Goal: Information Seeking & Learning: Learn about a topic

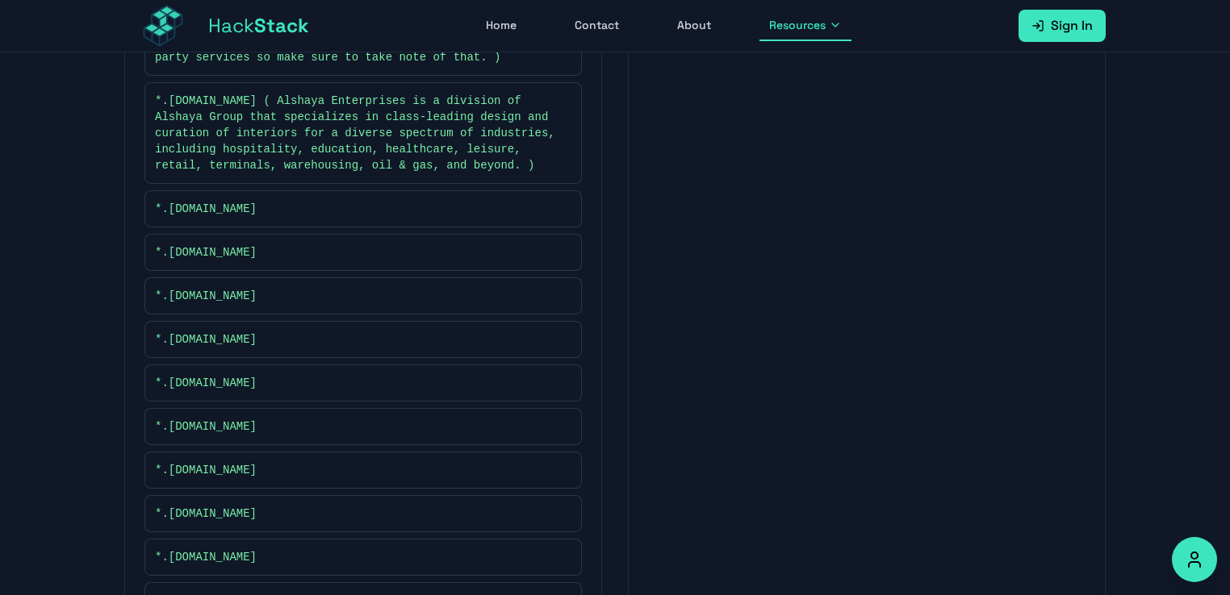
scroll to position [581, 0]
drag, startPoint x: 307, startPoint y: 250, endPoint x: 165, endPoint y: 251, distance: 142.0
click at [165, 251] on div "*.americaneagle.com.bh" at bounding box center [363, 250] width 416 height 16
drag, startPoint x: 267, startPoint y: 206, endPoint x: 166, endPoint y: 207, distance: 100.9
click at [166, 207] on div "*.americaneagle.ae" at bounding box center [363, 206] width 416 height 16
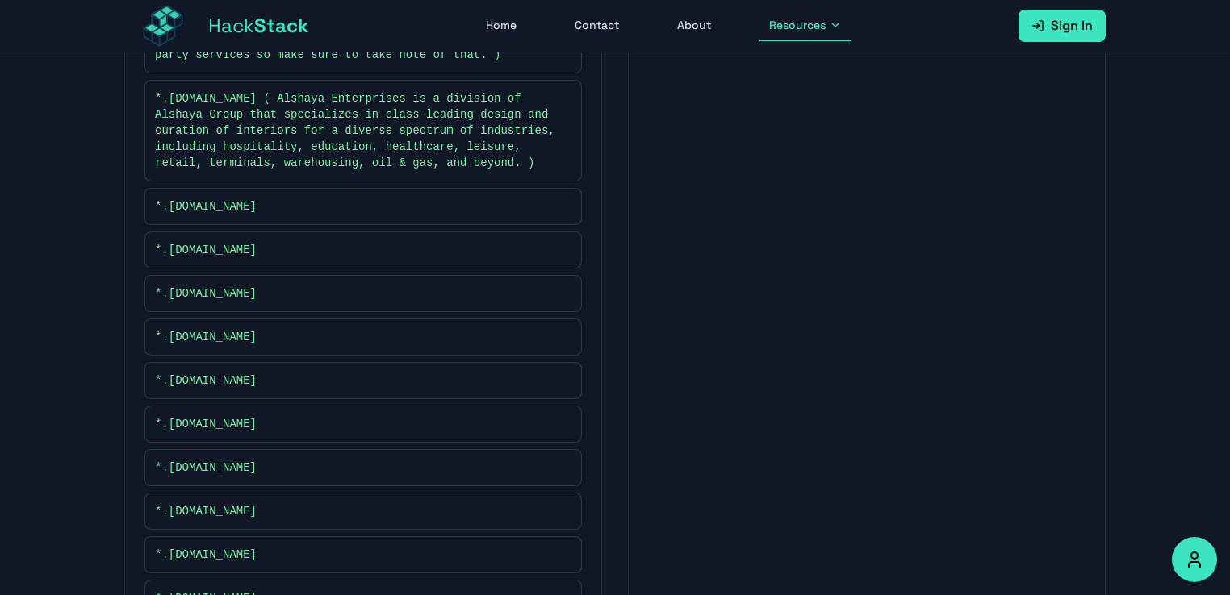
copy span "americaneagle.ae"
click at [465, 110] on span "*.alshayaenterprises.com ( Alshaya Enterprises is a division of Alshaya Group t…" at bounding box center [355, 130] width 400 height 81
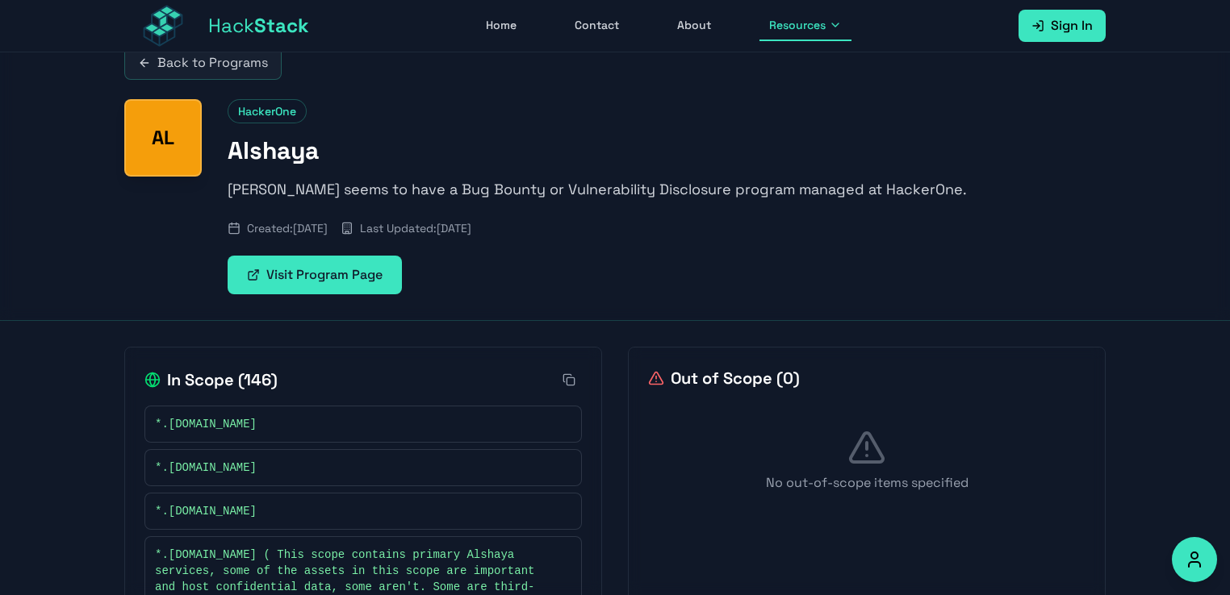
scroll to position [0, 0]
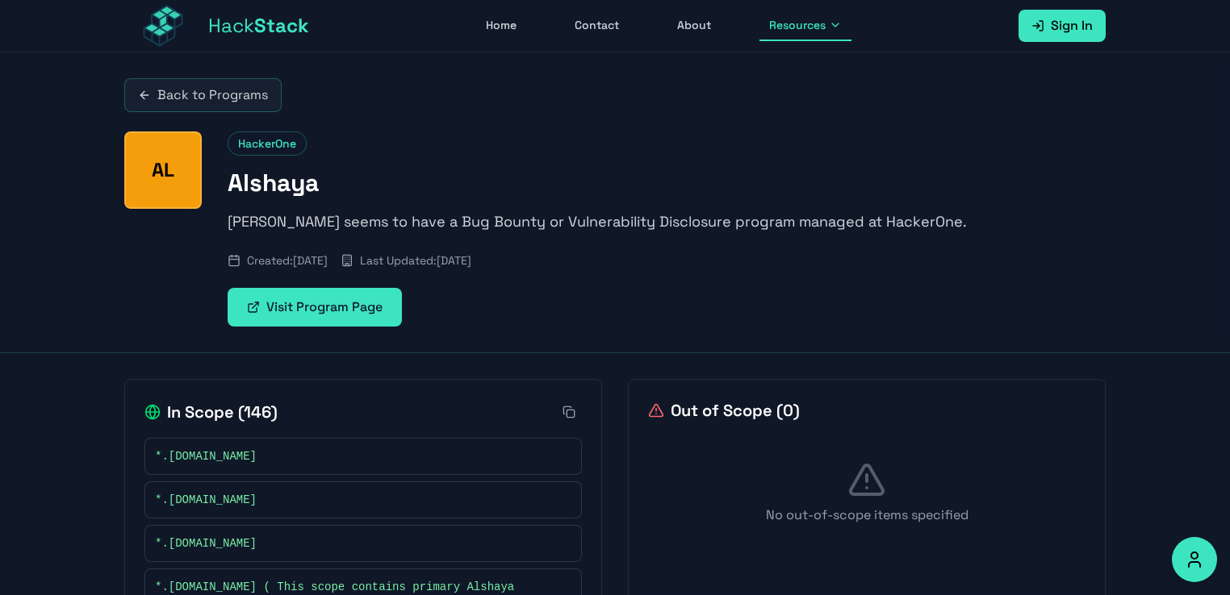
click at [771, 119] on div "Back to Programs AL HackerOne Alshaya Alshaya seems to have a Bug Bounty or Vul…" at bounding box center [614, 202] width 1033 height 300
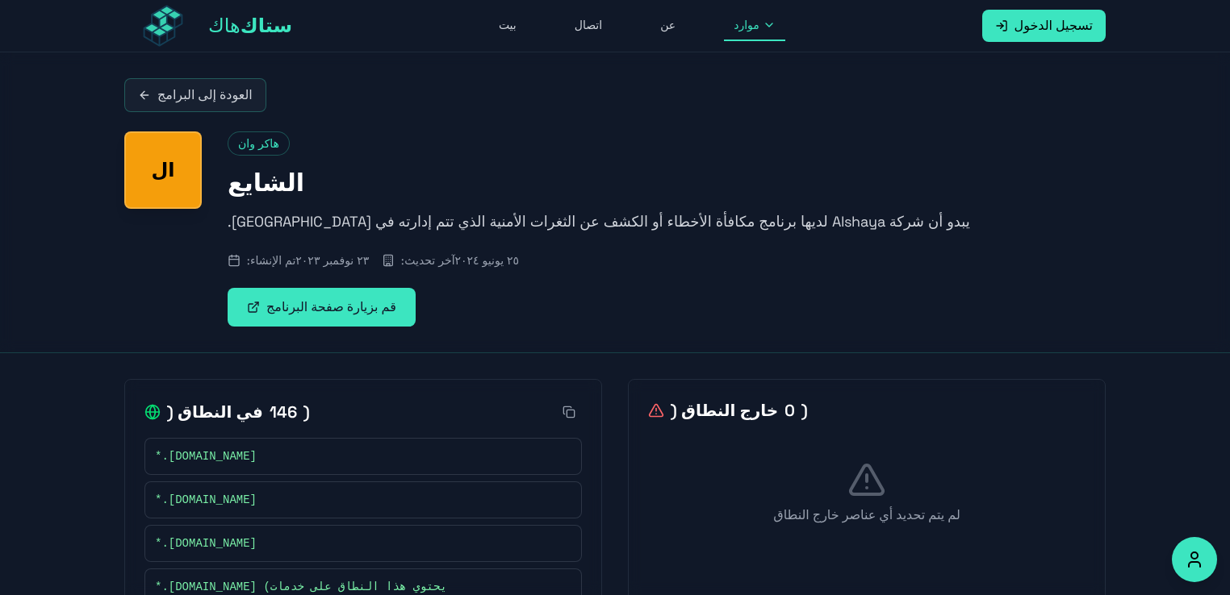
click at [529, 182] on h1 "الشايع" at bounding box center [667, 183] width 878 height 29
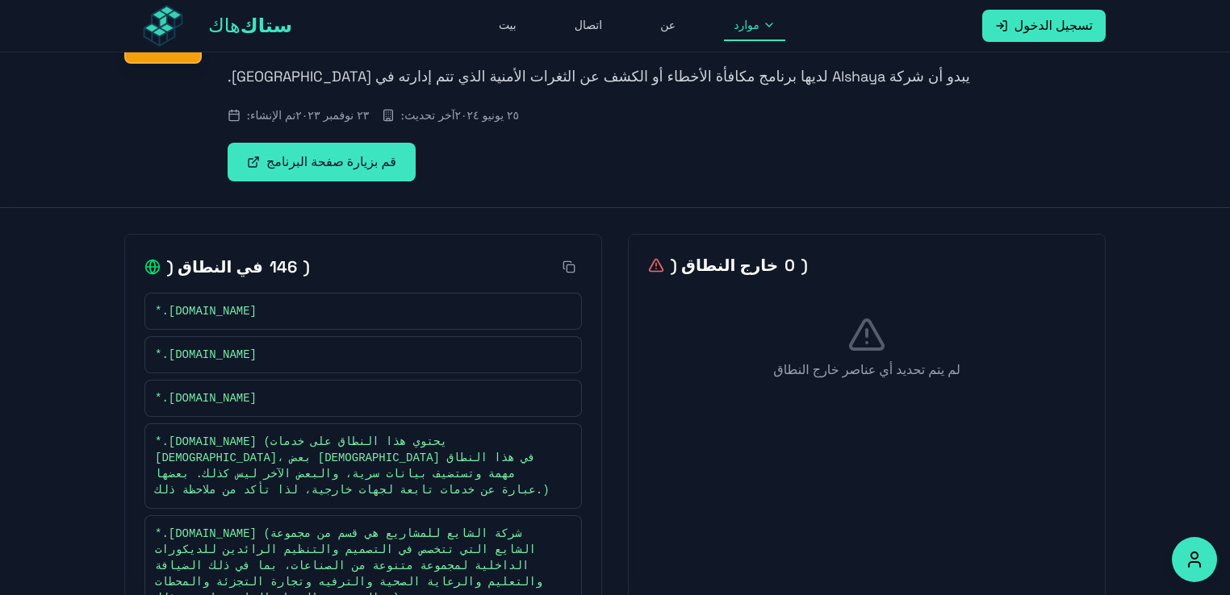
scroll to position [161, 0]
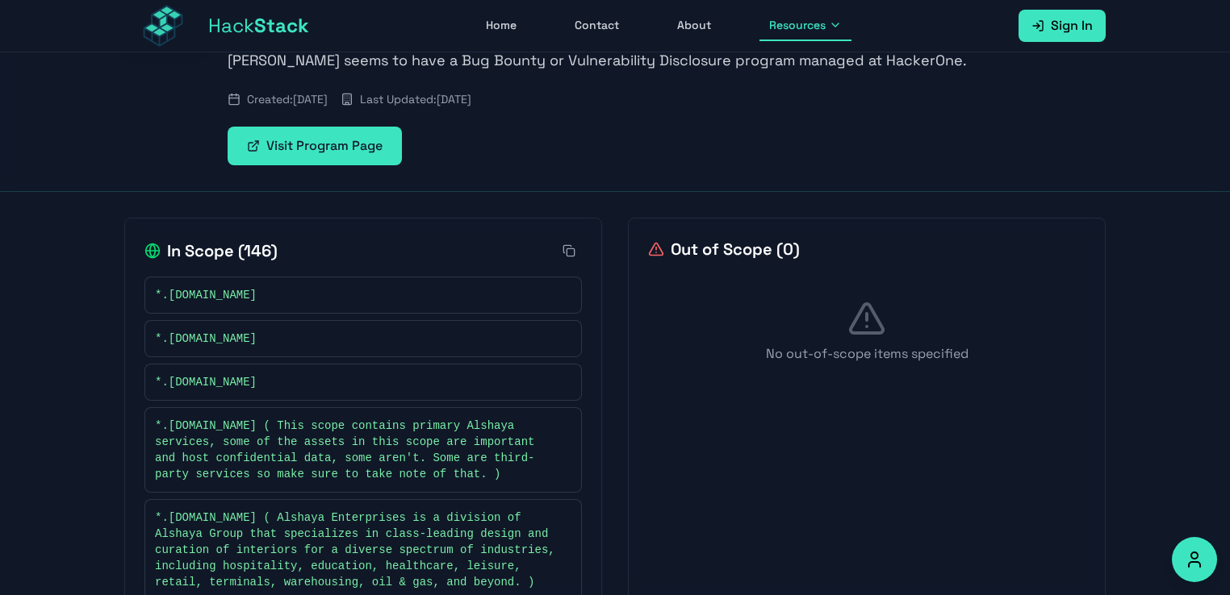
click at [523, 174] on div "Back to Programs AL HackerOne Alshaya Alshaya seems to have a Bug Bounty or Vul…" at bounding box center [614, 41] width 1033 height 300
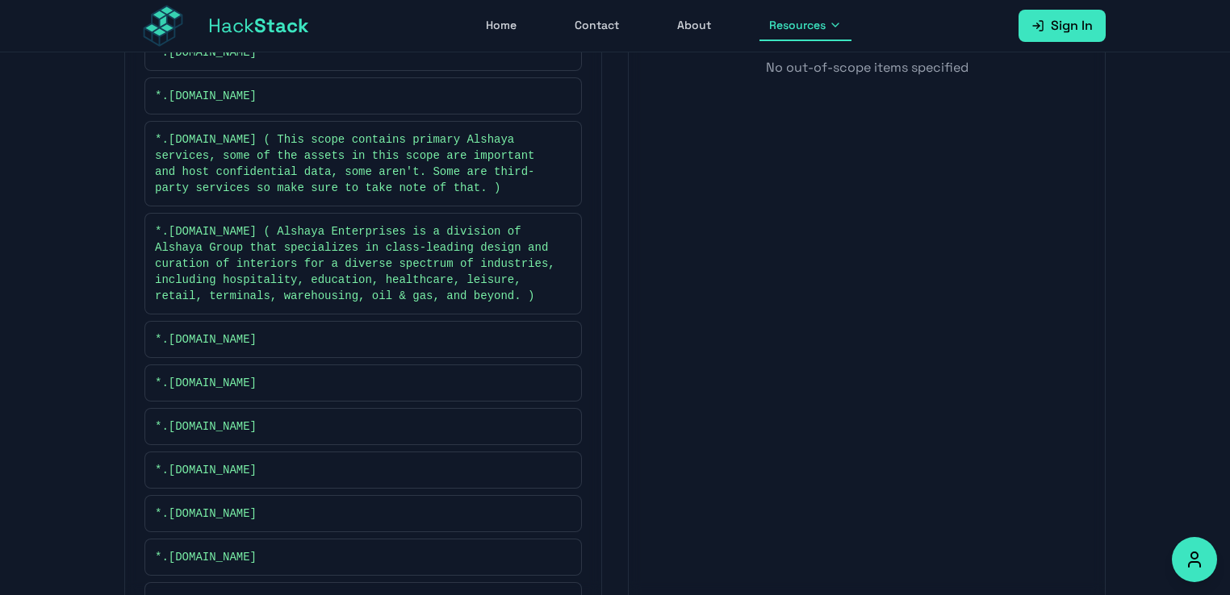
scroll to position [484, 0]
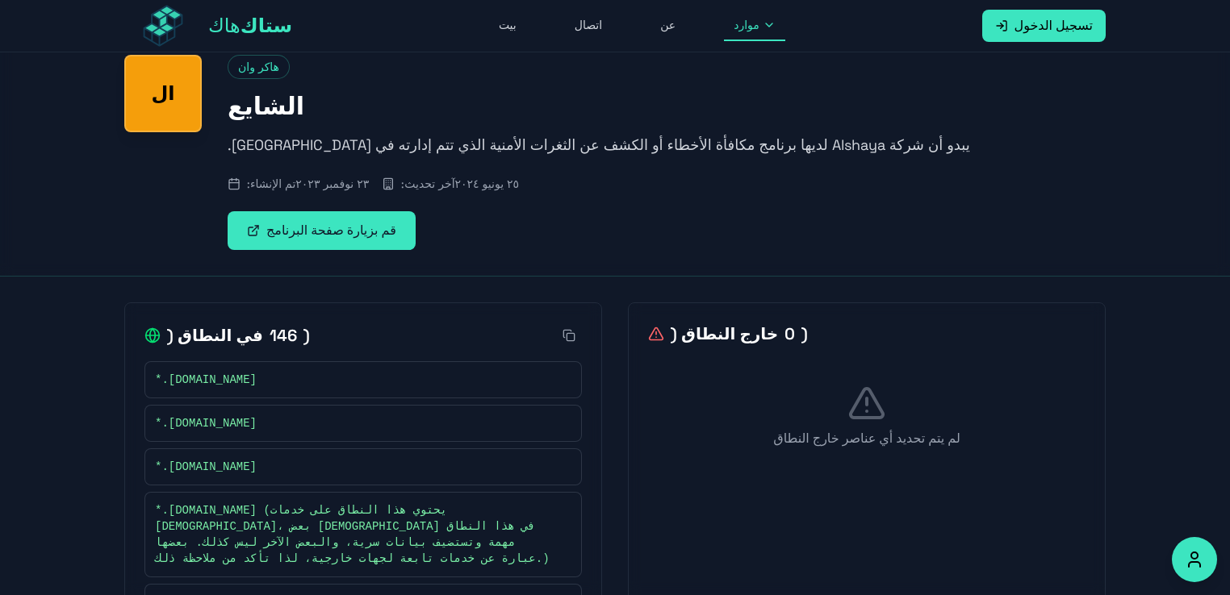
scroll to position [0, 0]
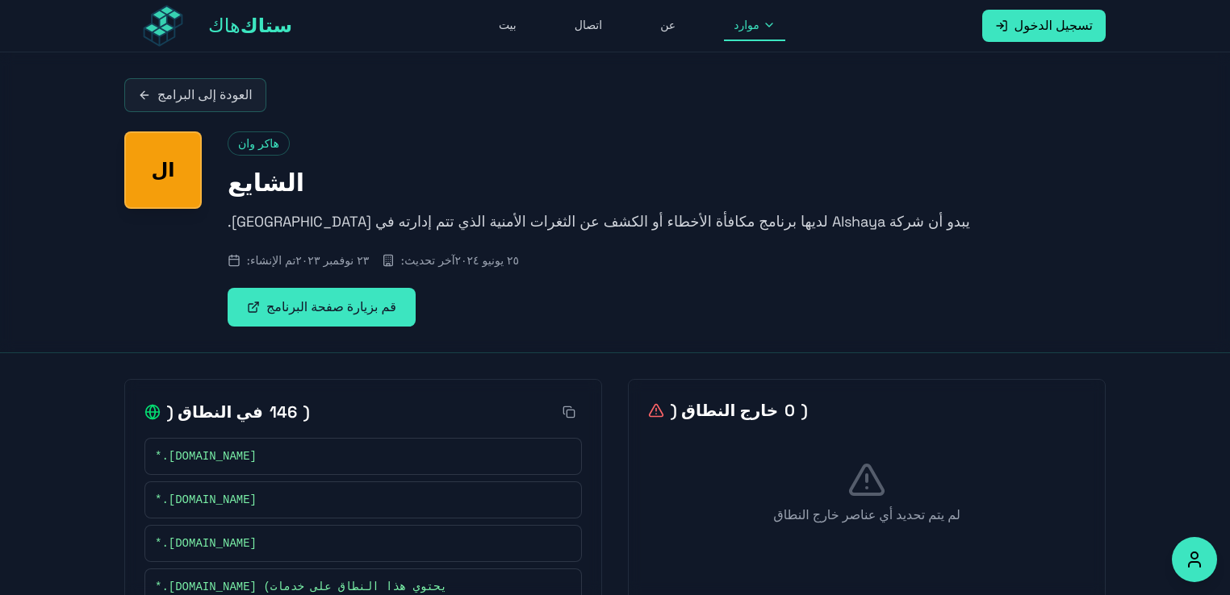
click at [201, 86] on font "العودة إلى البرامج" at bounding box center [204, 95] width 95 height 19
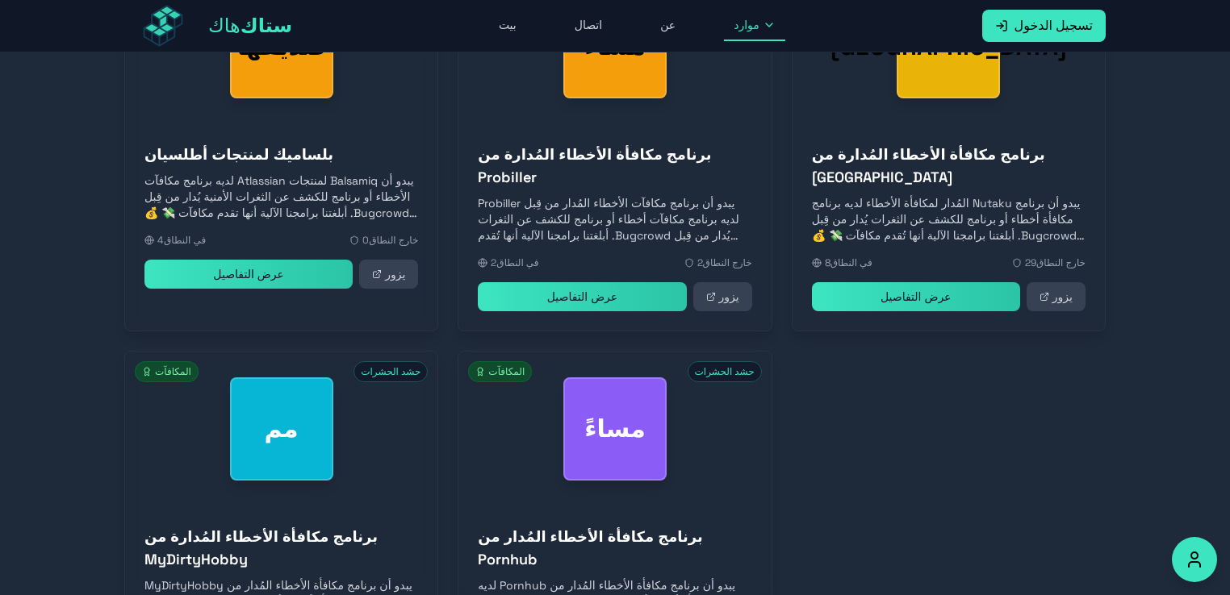
scroll to position [740, 0]
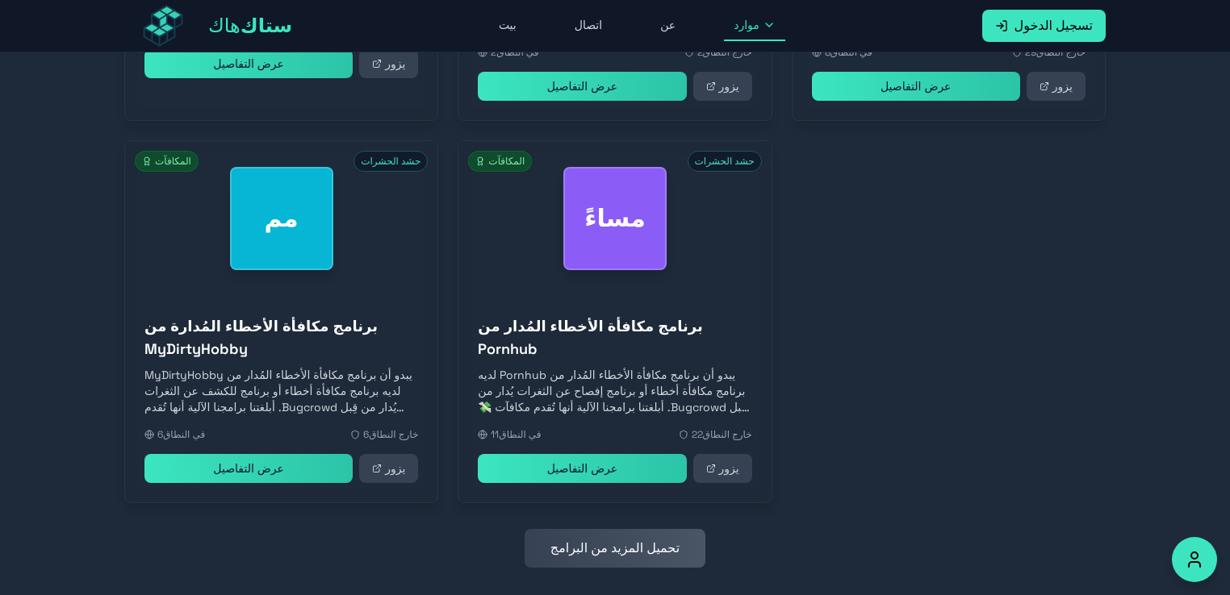
click at [620, 539] on button "تحميل المزيد من البرامج" at bounding box center [614, 548] width 181 height 39
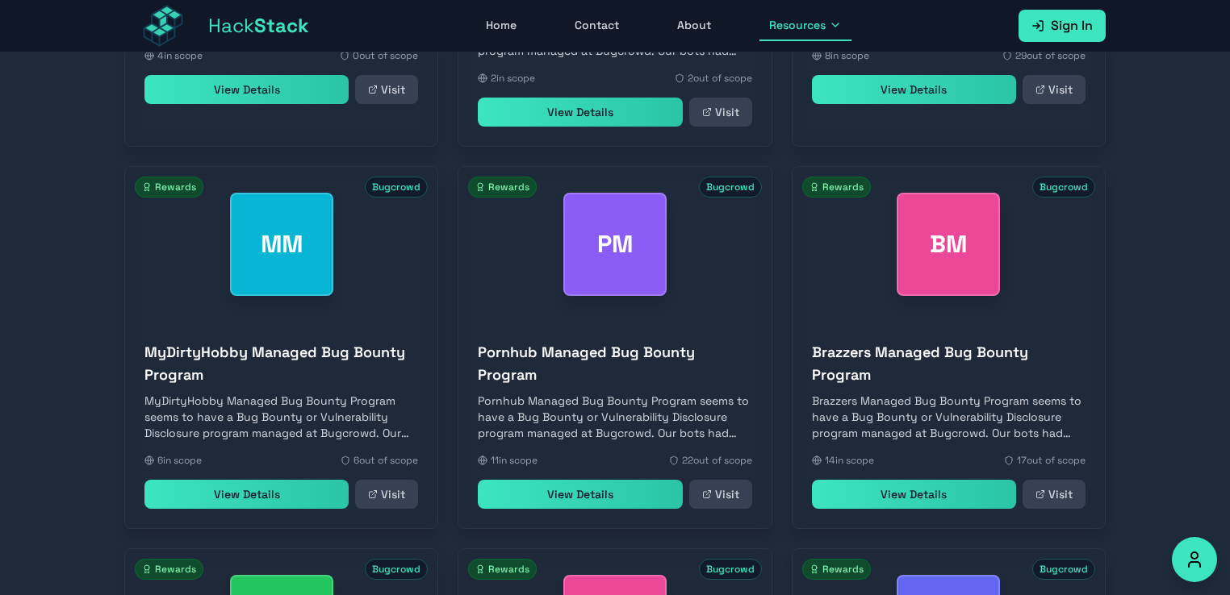
click at [1120, 168] on div "Search Latest Rewards BF Bugcrowd Rewards Balsamiq for Atlassian Products Balsa…" at bounding box center [614, 507] width 1033 height 1762
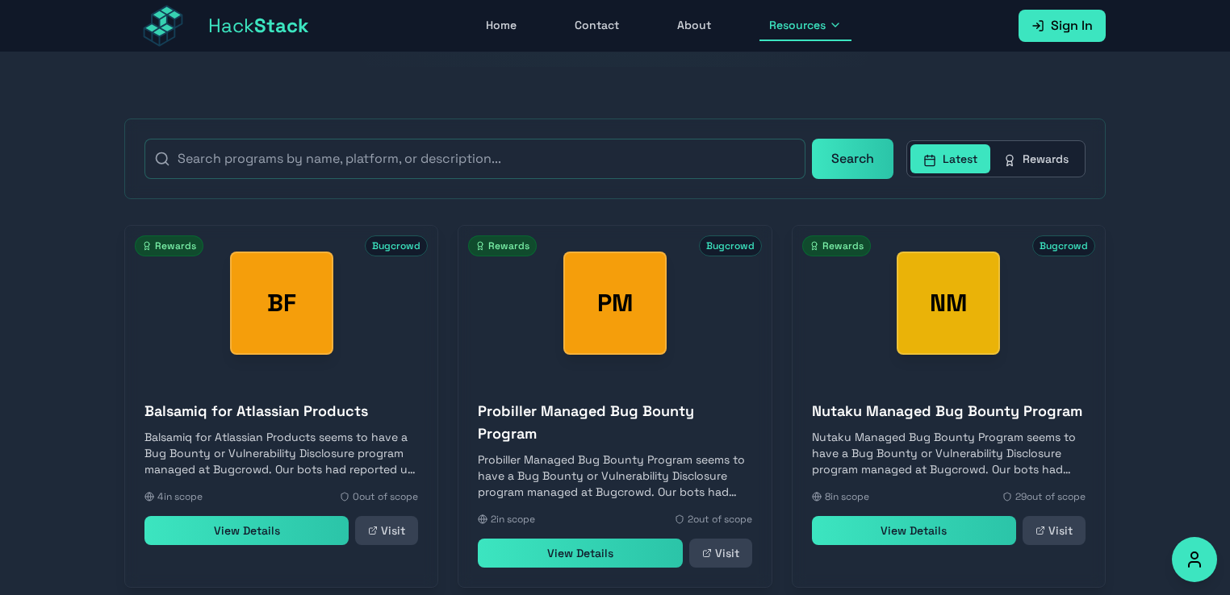
scroll to position [127, 0]
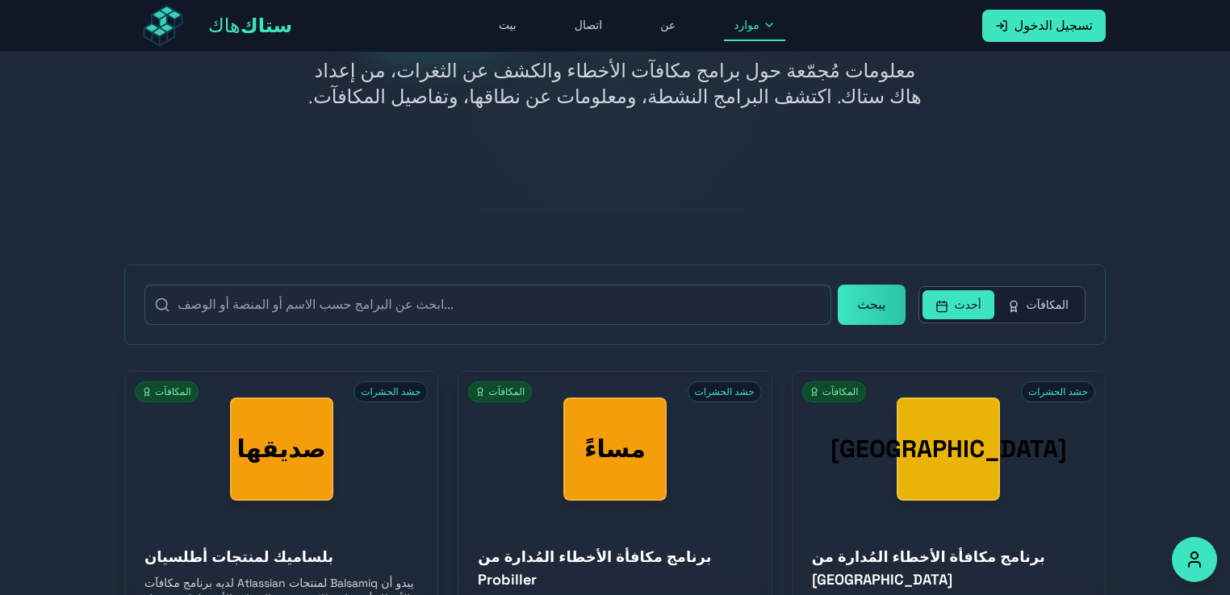
click at [1048, 304] on font "المكافآت" at bounding box center [1047, 305] width 42 height 15
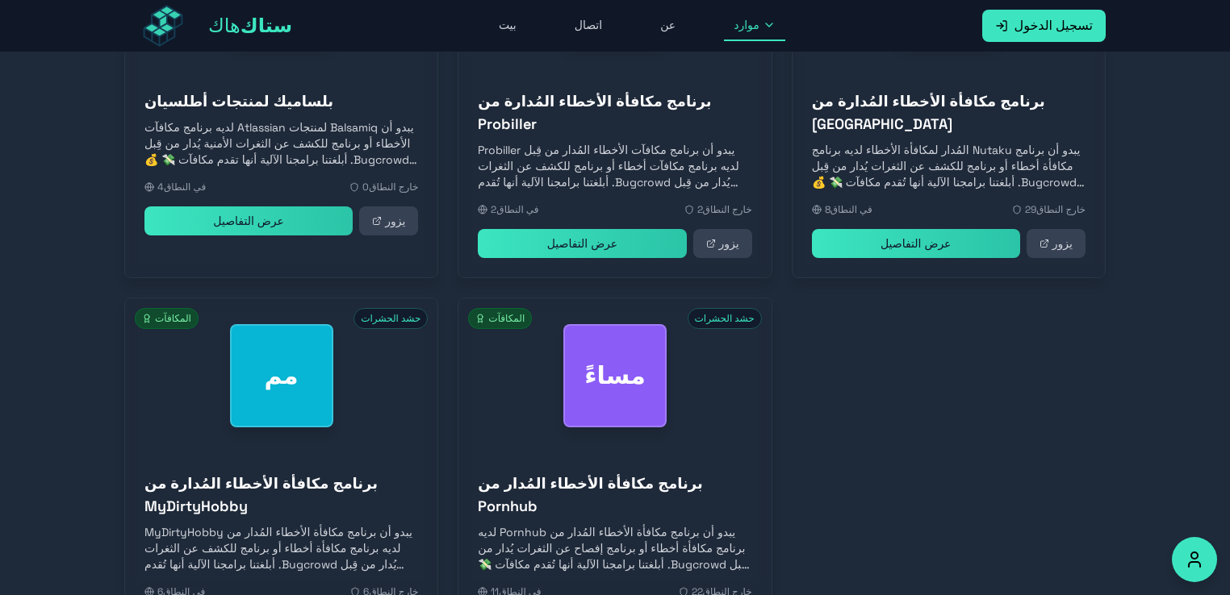
scroll to position [740, 0]
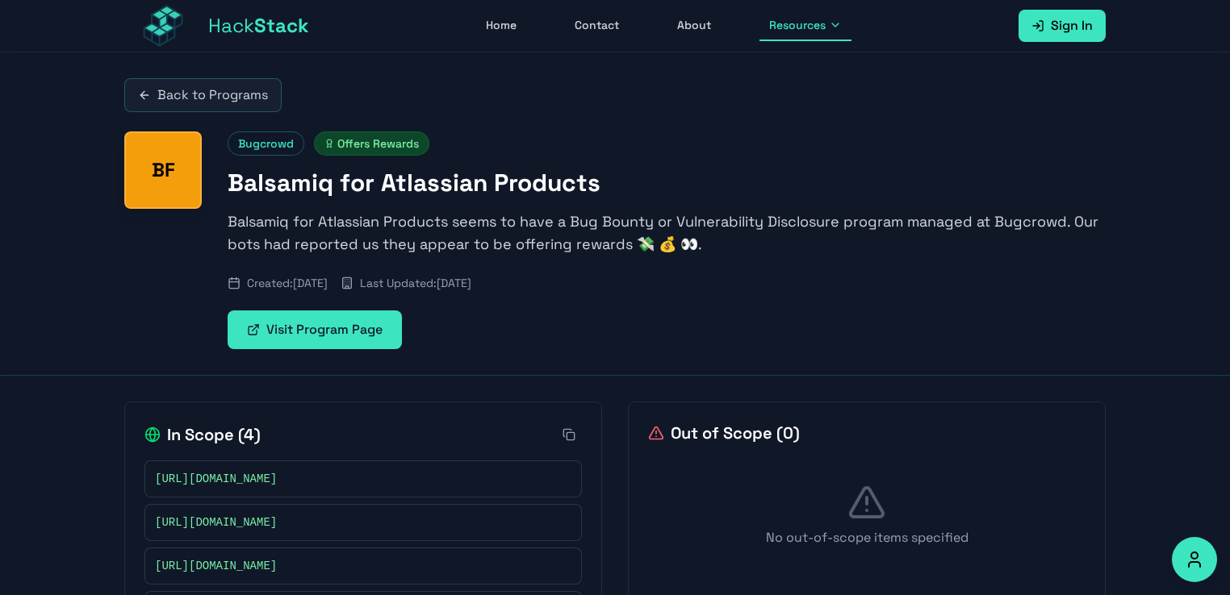
click at [312, 326] on link "Visit Program Page" at bounding box center [315, 330] width 174 height 39
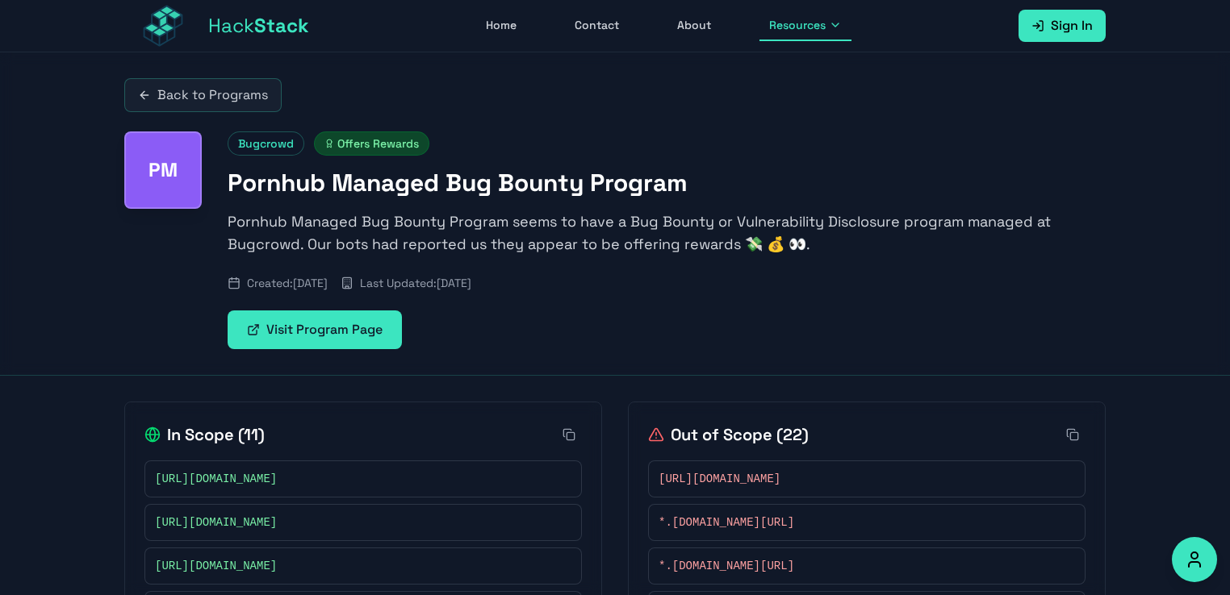
click at [314, 339] on link "Visit Program Page" at bounding box center [315, 330] width 174 height 39
click at [458, 218] on p "Pornhub Managed Bug Bounty Program seems to have a Bug Bounty or Vulnerability …" at bounding box center [667, 233] width 878 height 45
